Goal: Task Accomplishment & Management: Manage account settings

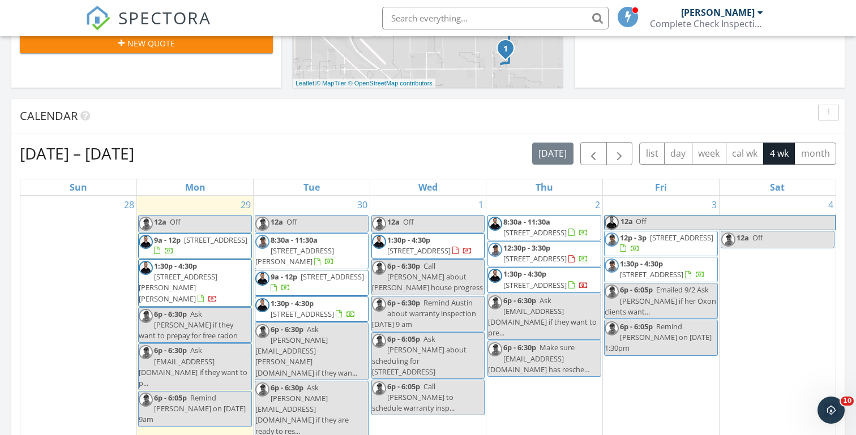
scroll to position [1031, 856]
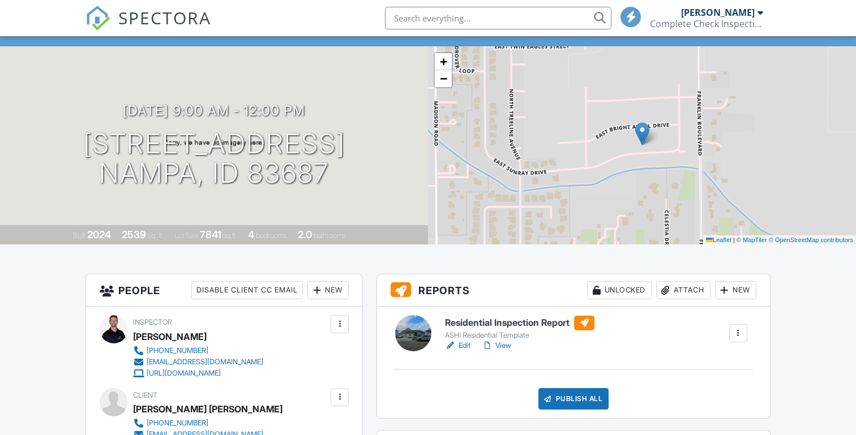
scroll to position [73, 0]
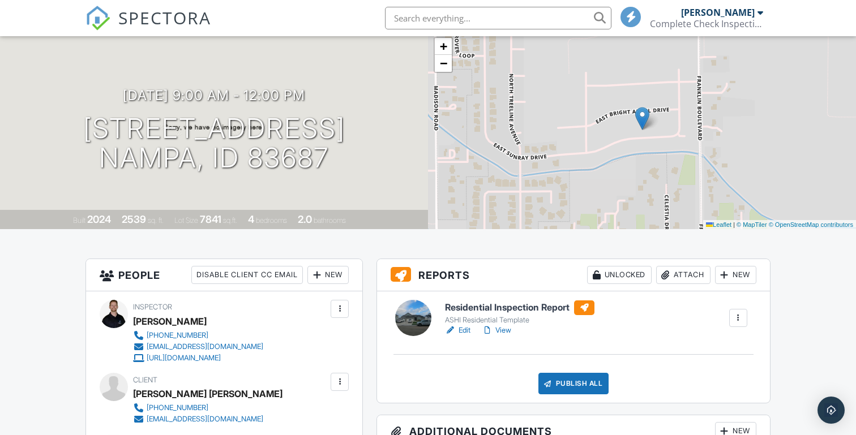
click at [466, 328] on link "Edit" at bounding box center [457, 330] width 25 height 11
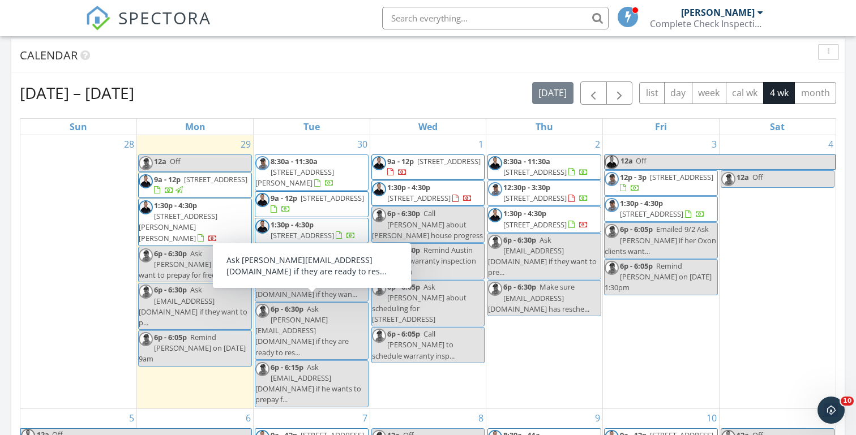
scroll to position [453, 0]
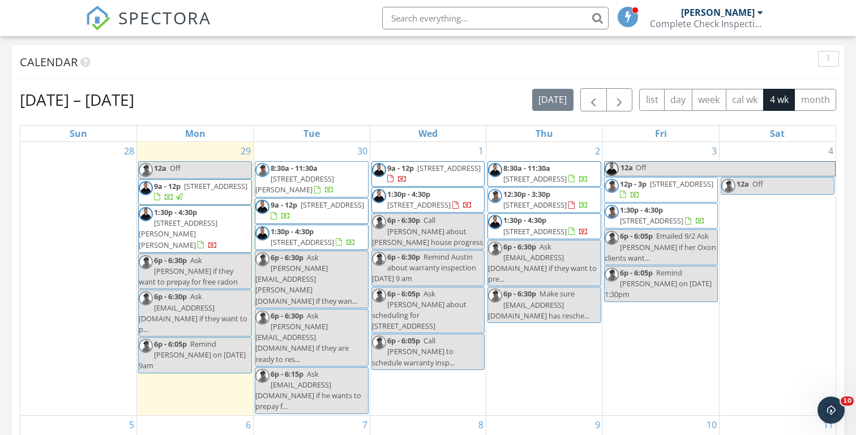
click at [184, 191] on span "8128 E Sunray Dr, Nampa 83687" at bounding box center [215, 186] width 63 height 10
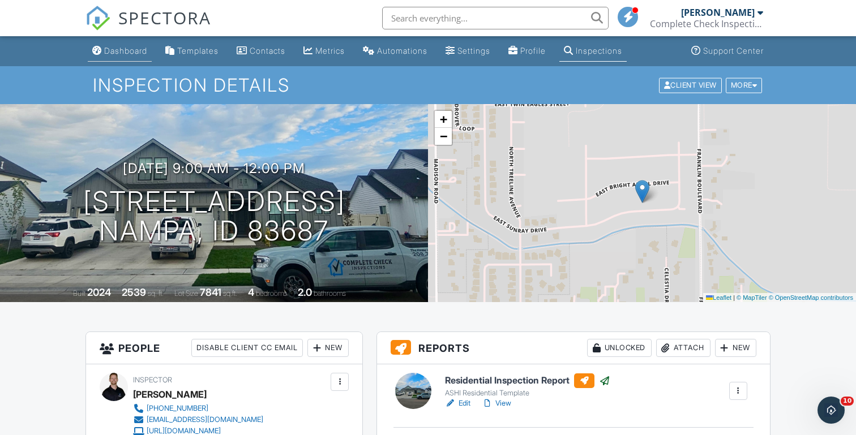
click at [125, 49] on div "Dashboard" at bounding box center [125, 51] width 43 height 10
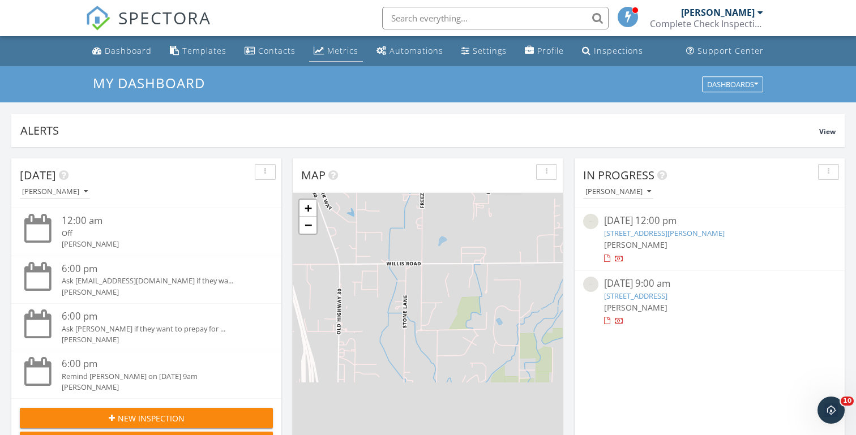
click at [333, 49] on div "Metrics" at bounding box center [342, 50] width 31 height 11
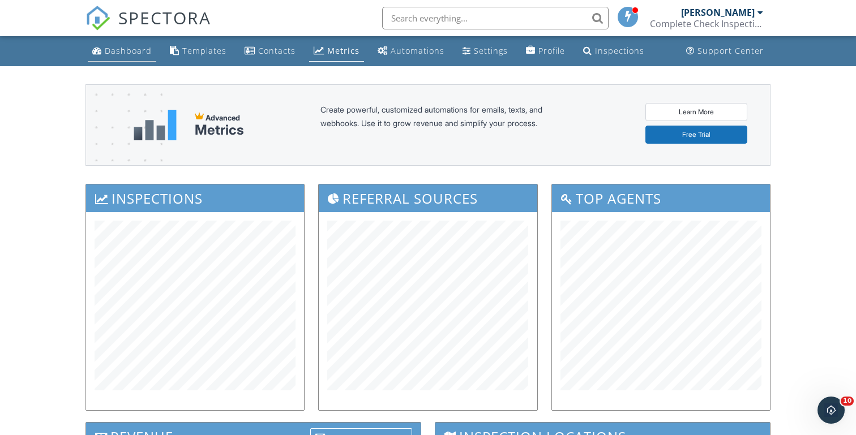
click at [122, 52] on div "Dashboard" at bounding box center [128, 50] width 47 height 11
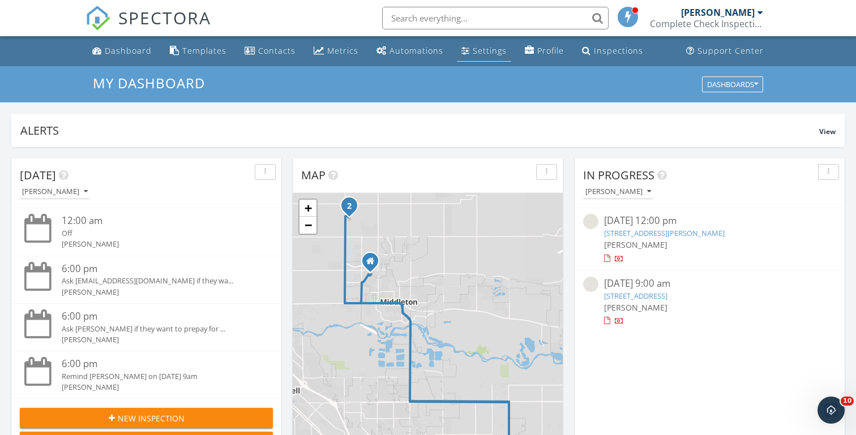
click at [473, 52] on div "Settings" at bounding box center [490, 50] width 34 height 11
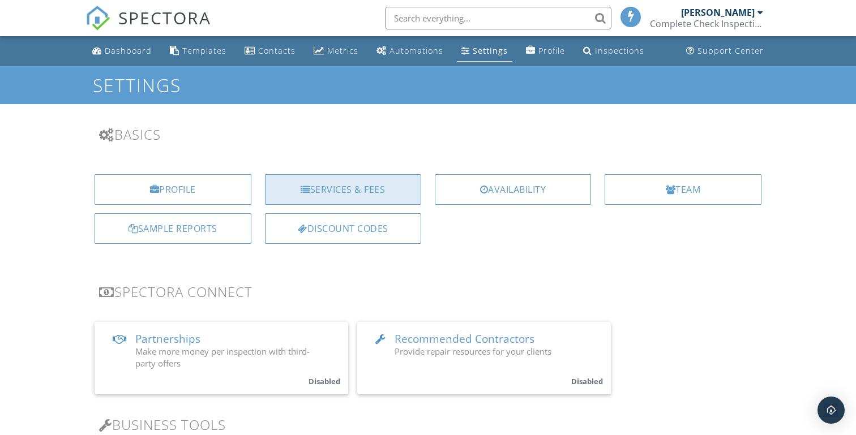
click at [353, 190] on div "Services & Fees" at bounding box center [343, 189] width 156 height 31
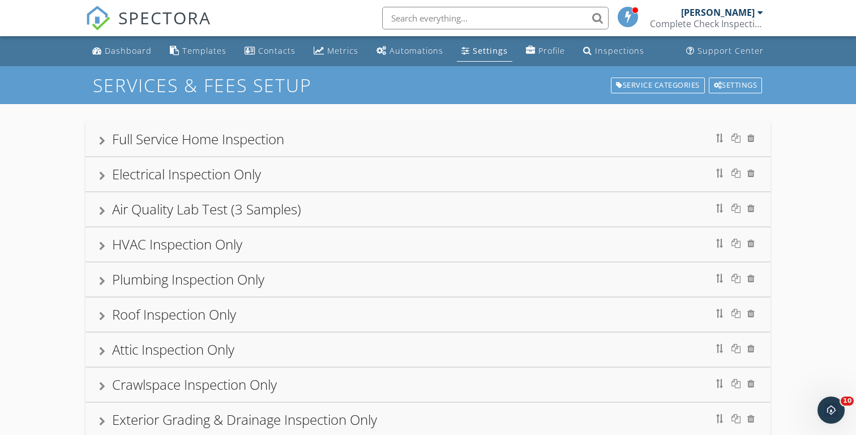
click at [207, 138] on div "Full Service Home Inspection" at bounding box center [198, 139] width 172 height 19
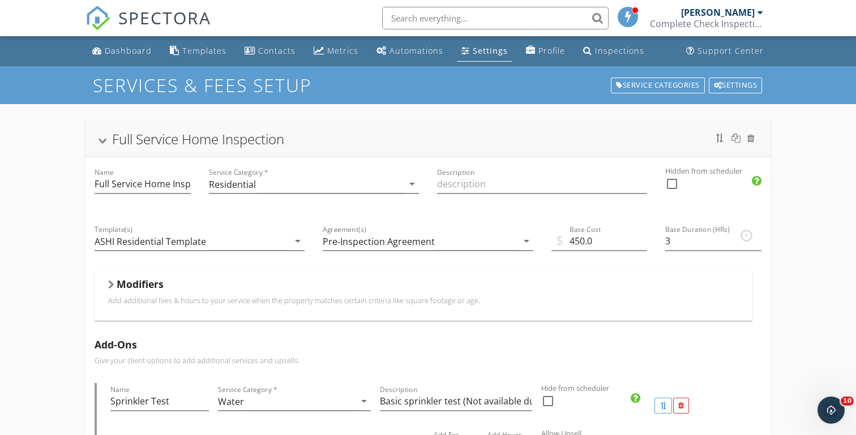
click at [119, 283] on h5 "Modifiers" at bounding box center [140, 283] width 47 height 11
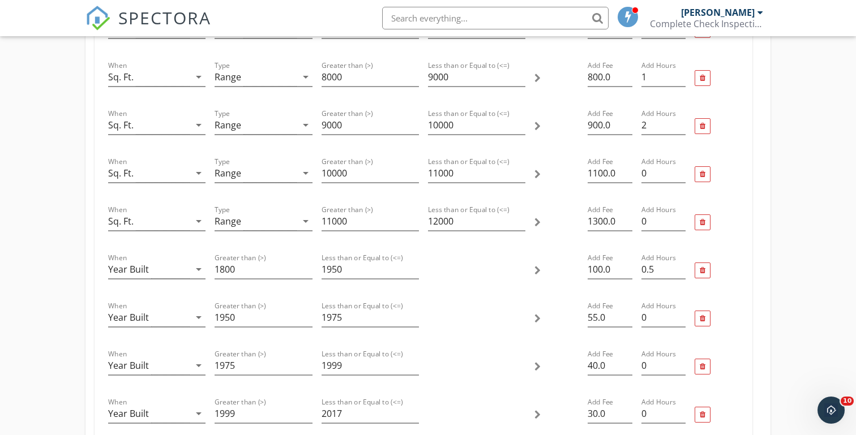
scroll to position [1078, 0]
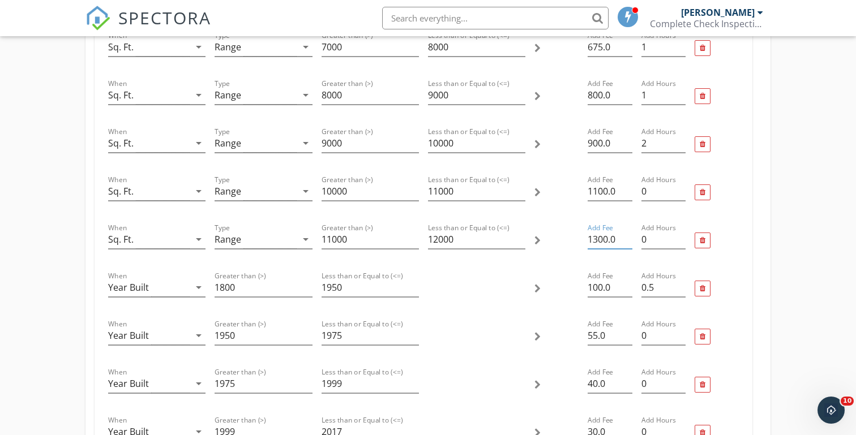
click at [599, 239] on input "1300.0" at bounding box center [610, 239] width 44 height 19
type input "1600.0"
click at [598, 192] on input "1100.0" at bounding box center [610, 191] width 44 height 19
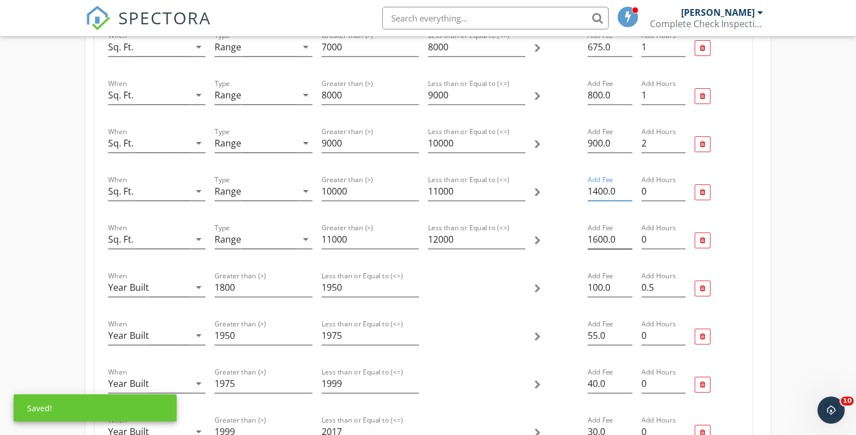
type input "1400.0"
click at [598, 239] on input "1600.0" at bounding box center [610, 239] width 44 height 19
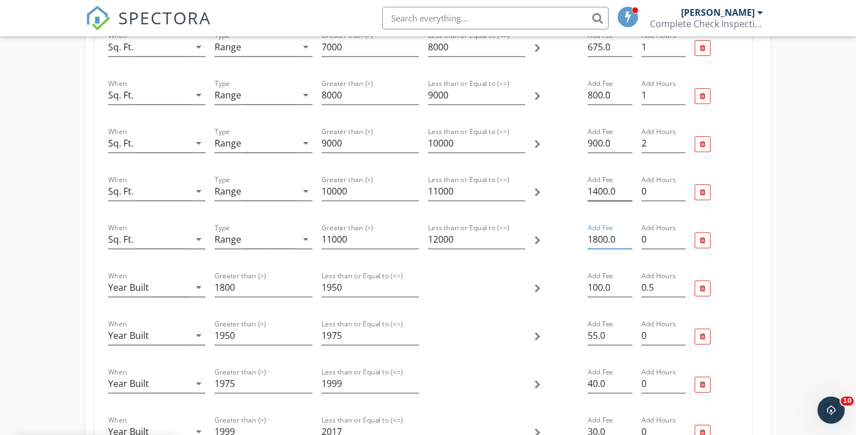
type input "1800.0"
click at [597, 192] on input "1400.0" at bounding box center [610, 191] width 44 height 19
type input "1600.0"
click at [593, 143] on input "900.0" at bounding box center [610, 143] width 44 height 19
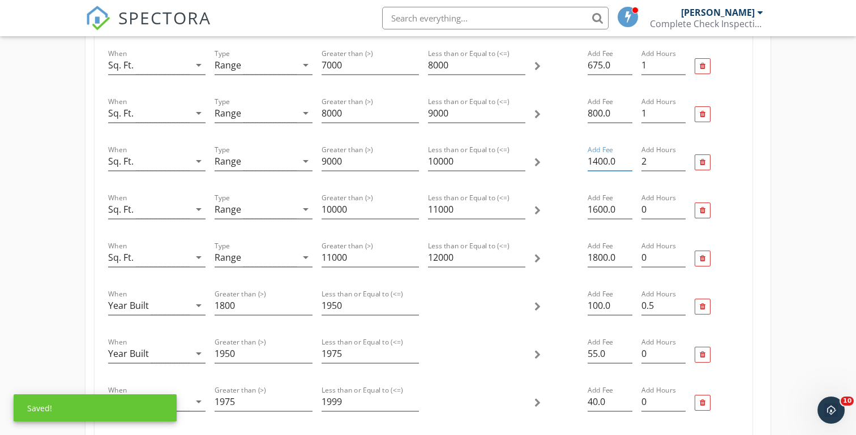
scroll to position [1052, 0]
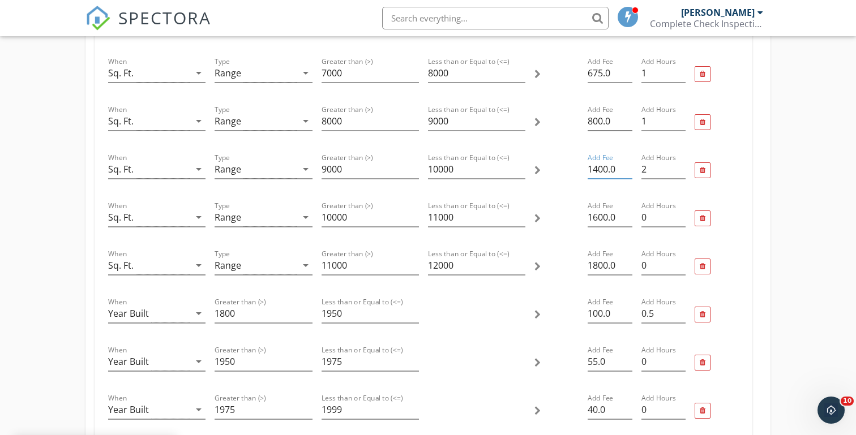
type input "1400.0"
click at [591, 122] on input "800.0" at bounding box center [610, 121] width 44 height 19
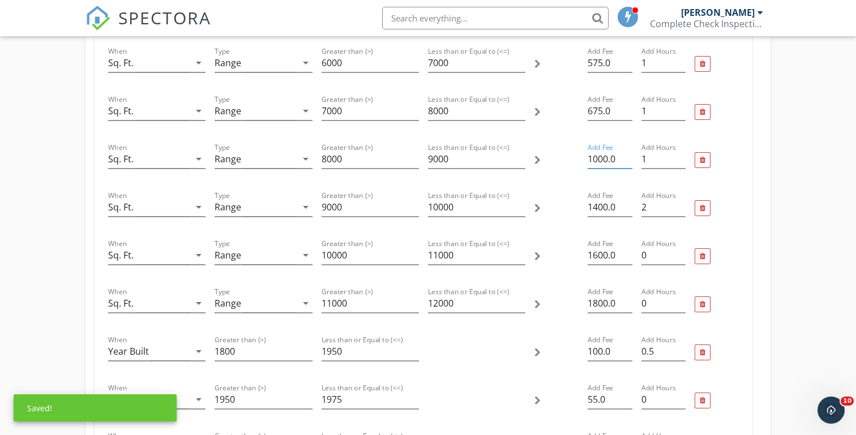
scroll to position [1010, 0]
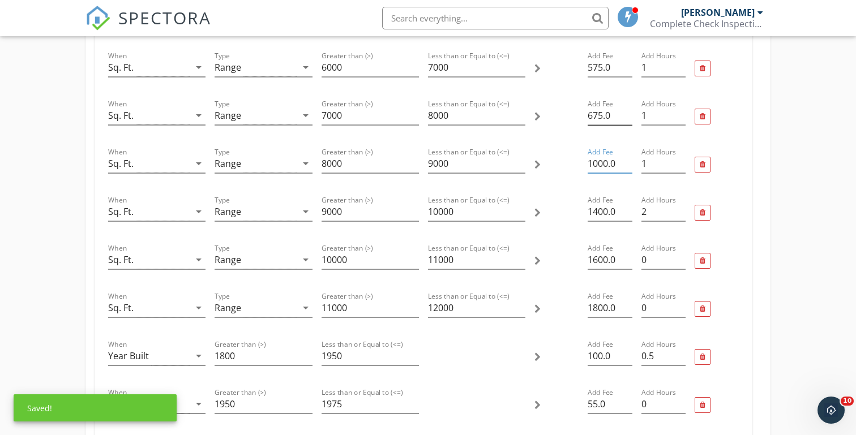
type input "1000.0"
click at [591, 116] on input "675.0" at bounding box center [610, 115] width 44 height 19
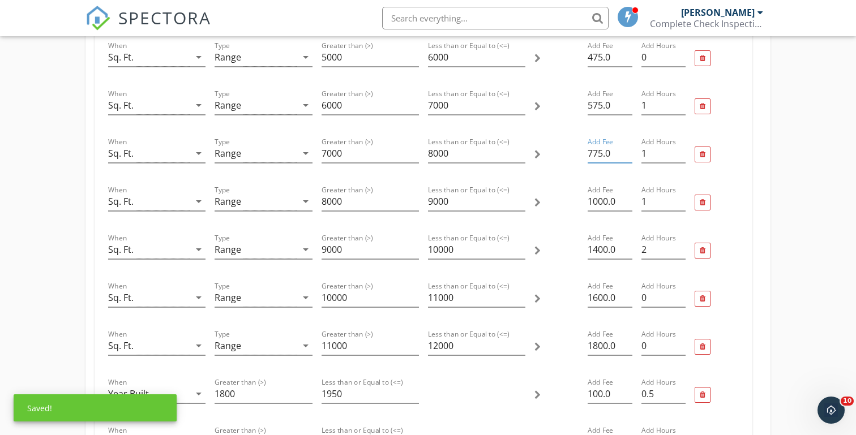
scroll to position [954, 0]
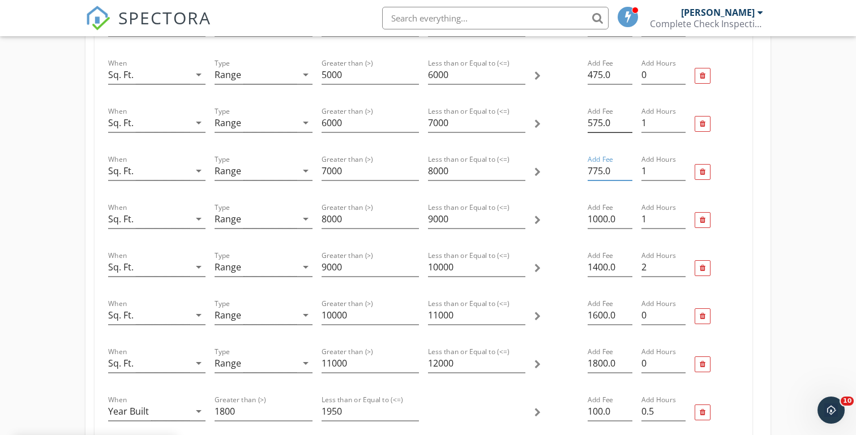
type input "775.0"
click at [594, 122] on input "575.0" at bounding box center [610, 123] width 44 height 19
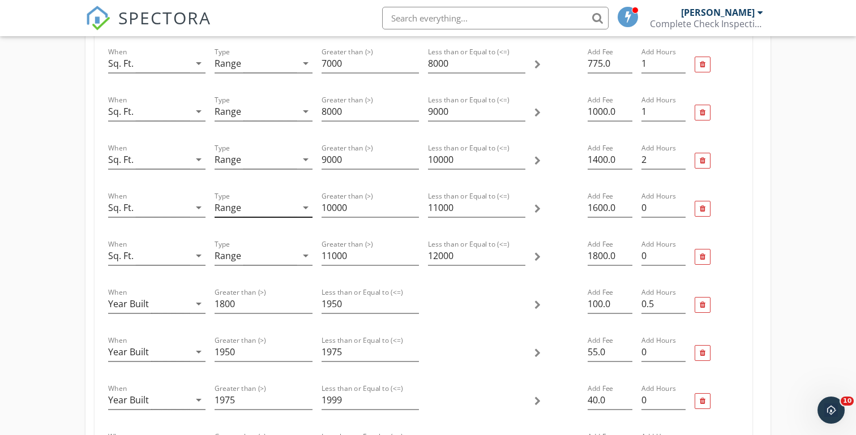
scroll to position [1086, 0]
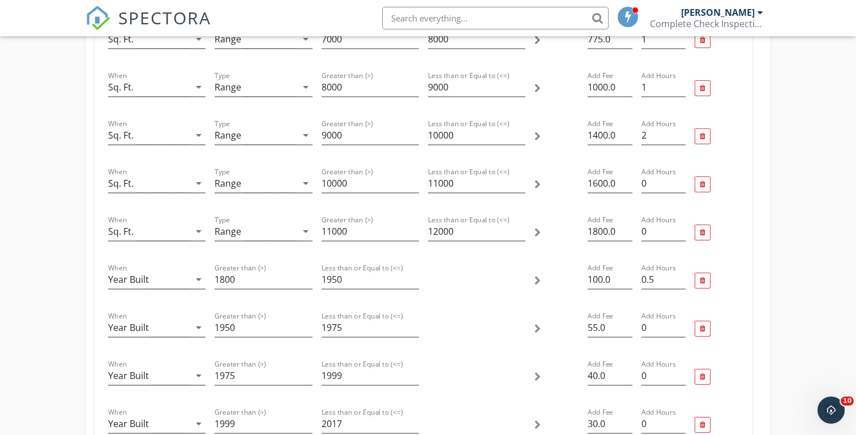
click at [57, 162] on div "Full Service Home Inspection Name Full Service Home Inspection Service Category…" at bounding box center [428, 442] width 856 height 2849
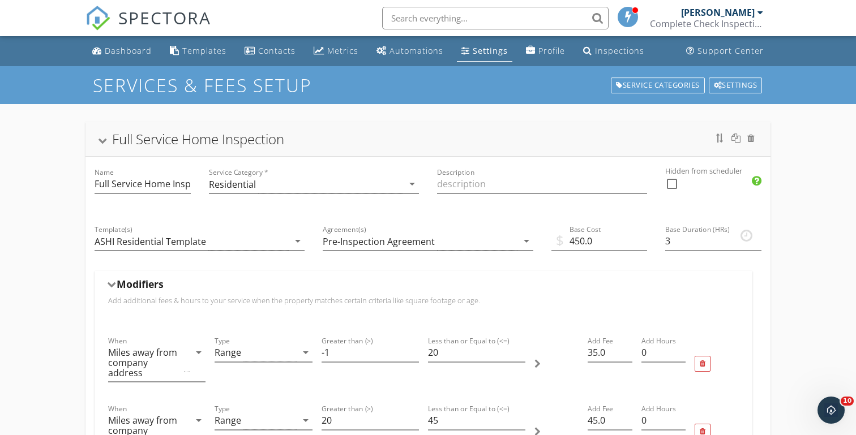
scroll to position [0, 0]
click at [123, 52] on div "Dashboard" at bounding box center [128, 50] width 47 height 11
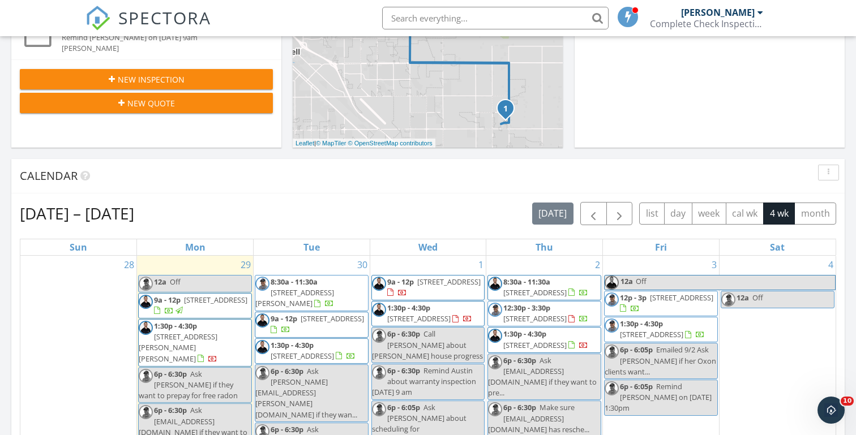
scroll to position [356, 0]
